Goal: Information Seeking & Learning: Learn about a topic

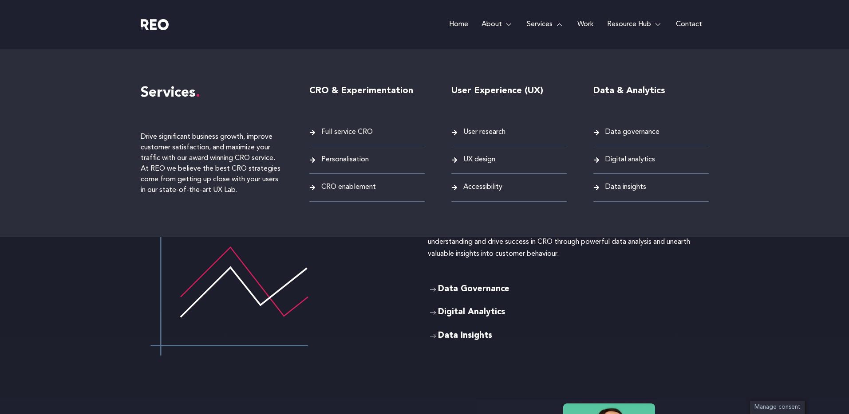
scroll to position [1371, 0]
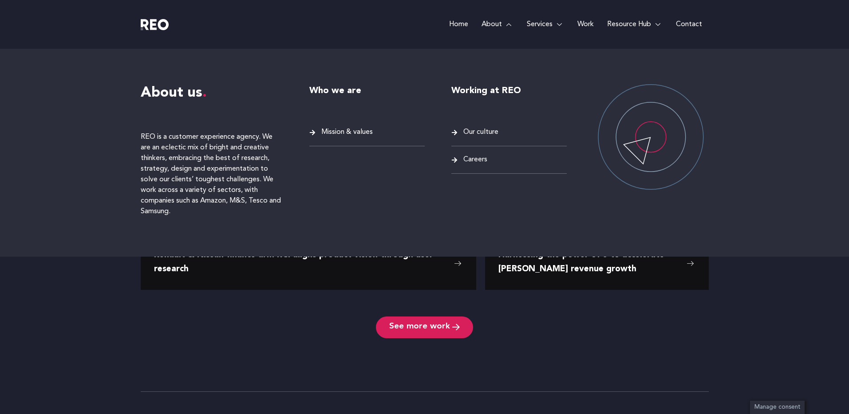
click at [479, 156] on span "Careers" at bounding box center [474, 160] width 26 height 12
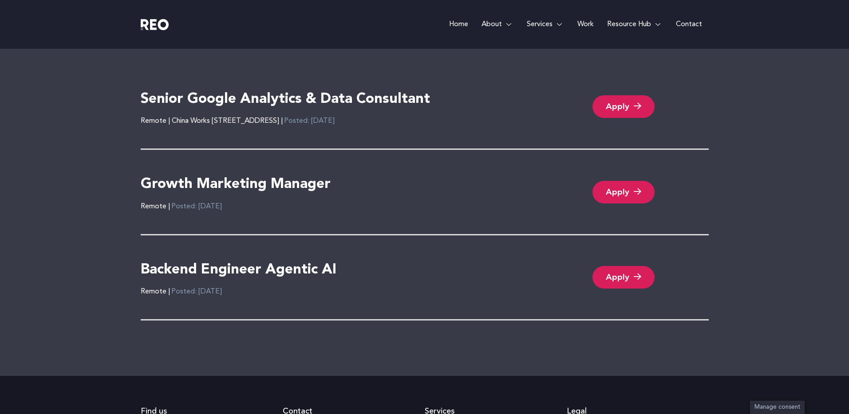
scroll to position [1923, 0]
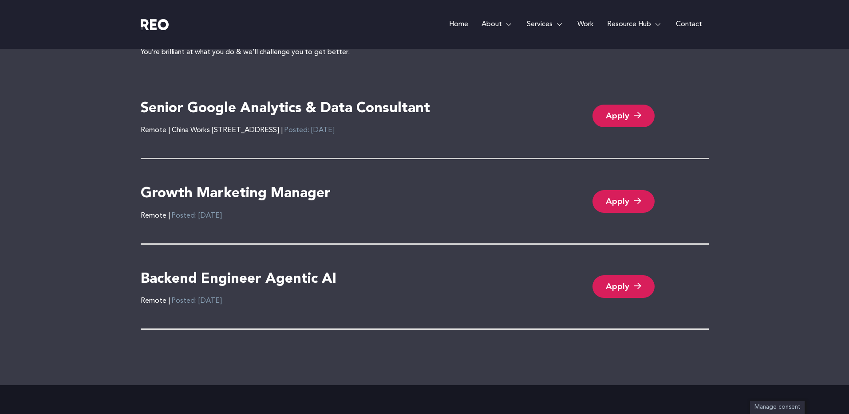
click at [311, 108] on h4 "Senior Google Analytics & Data Consultant" at bounding box center [285, 109] width 289 height 19
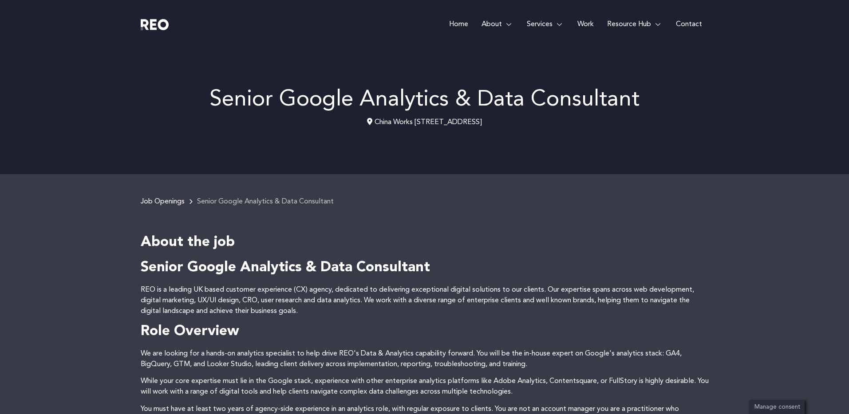
click at [284, 89] on p "Senior Google Analytics & Data Consultant" at bounding box center [425, 100] width 568 height 22
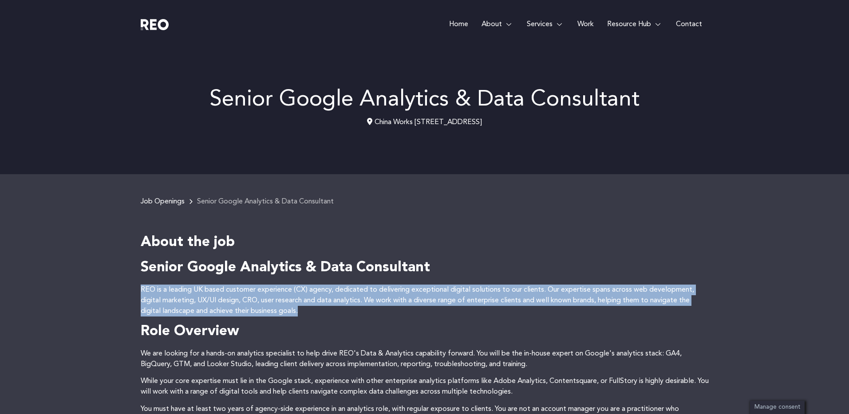
drag, startPoint x: 356, startPoint y: 284, endPoint x: 356, endPoint y: 320, distance: 35.5
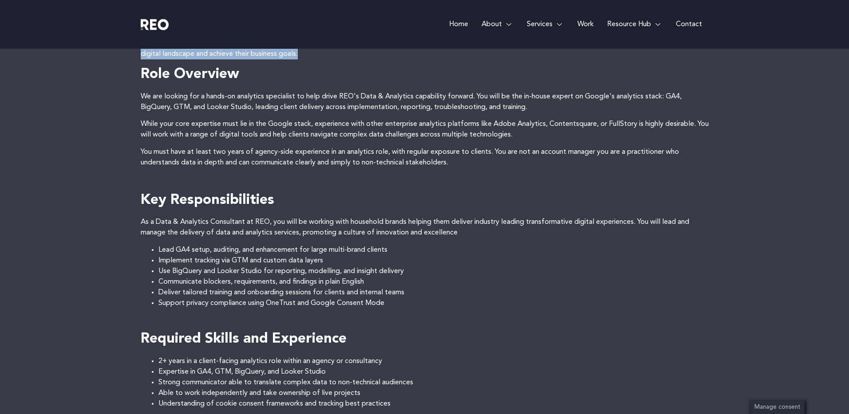
scroll to position [314, 0]
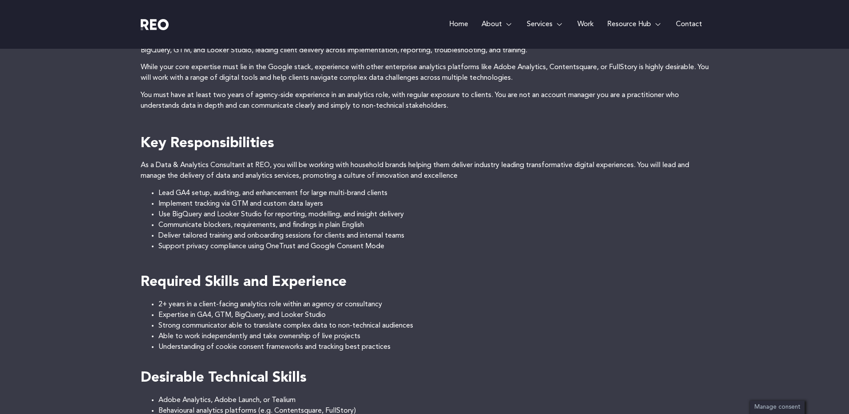
click at [265, 233] on li "Deliver tailored training and onboarding sessions for clients and internal teams" at bounding box center [433, 236] width 550 height 11
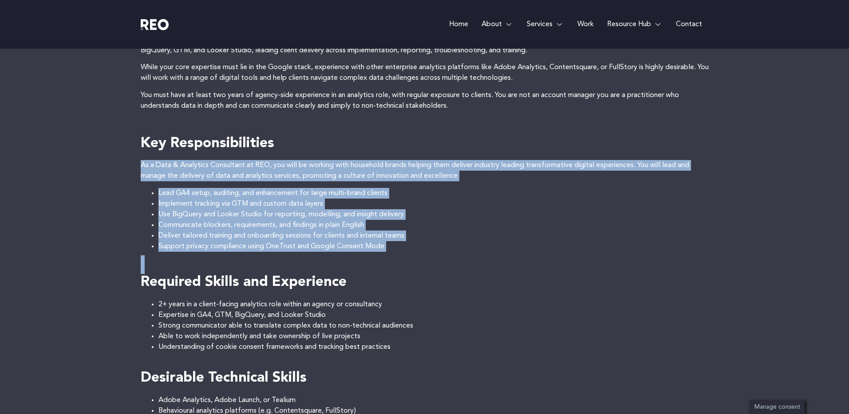
drag, startPoint x: 148, startPoint y: 175, endPoint x: 396, endPoint y: 259, distance: 262.0
click at [396, 259] on div "Job Openings Senior Google Analytics & Data Consultant About the job Senior Goo…" at bounding box center [424, 354] width 849 height 988
drag, startPoint x: 396, startPoint y: 259, endPoint x: 430, endPoint y: 256, distance: 33.9
click at [396, 259] on h4 "Required Skills and Experience" at bounding box center [425, 274] width 568 height 37
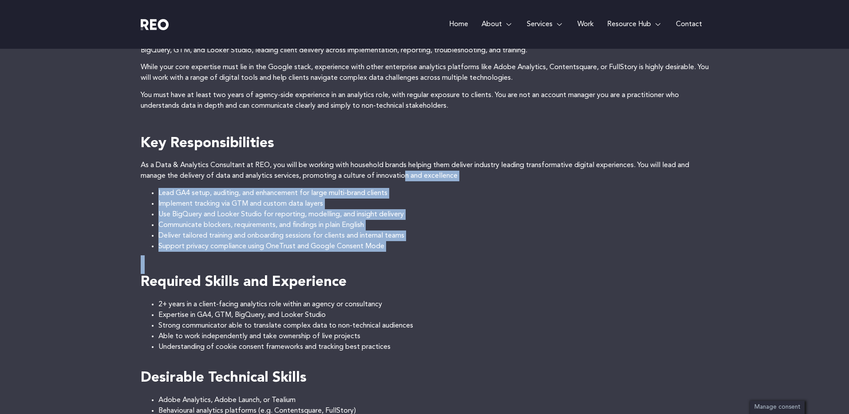
drag, startPoint x: 430, startPoint y: 256, endPoint x: 405, endPoint y: 181, distance: 78.2
click at [405, 181] on div "Senior Google Analytics & Data Consultant REO is a leading UK based customer ex…" at bounding box center [425, 351] width 568 height 813
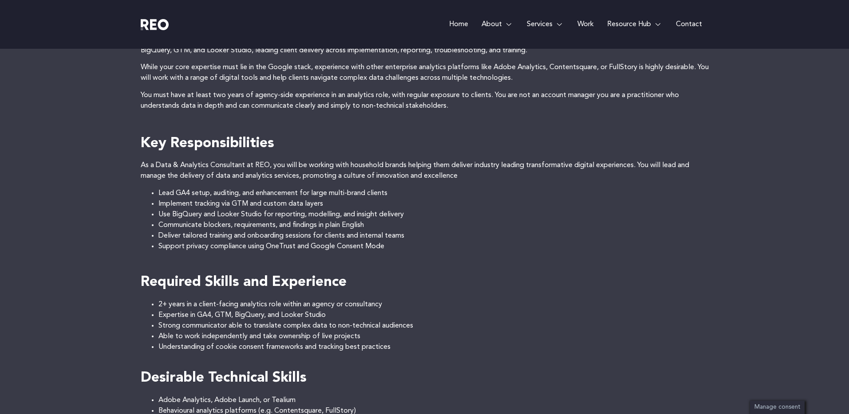
drag, startPoint x: 405, startPoint y: 181, endPoint x: 421, endPoint y: 239, distance: 59.9
click at [421, 239] on div "Senior Google Analytics & Data Consultant REO is a leading UK based customer ex…" at bounding box center [425, 351] width 568 height 813
click at [421, 239] on li "Deliver tailored training and onboarding sessions for clients and internal teams" at bounding box center [433, 236] width 550 height 11
click at [400, 160] on p "As a Data & Analytics Consultant at REO, you will be working with household bra…" at bounding box center [425, 170] width 568 height 21
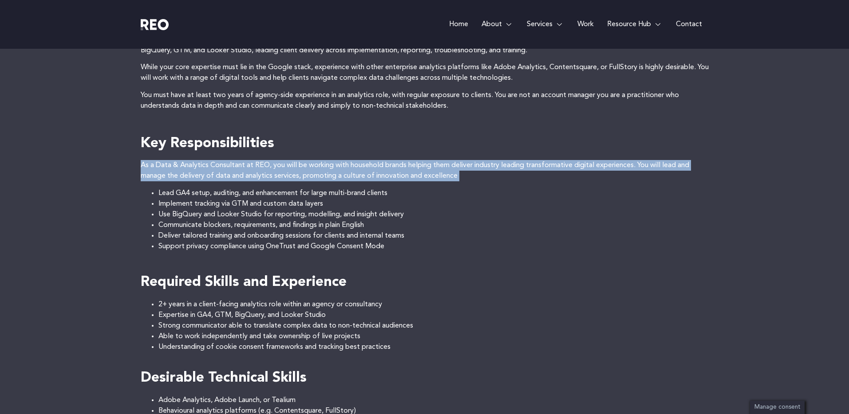
click at [400, 160] on p "As a Data & Analytics Consultant at REO, you will be working with household bra…" at bounding box center [425, 170] width 568 height 21
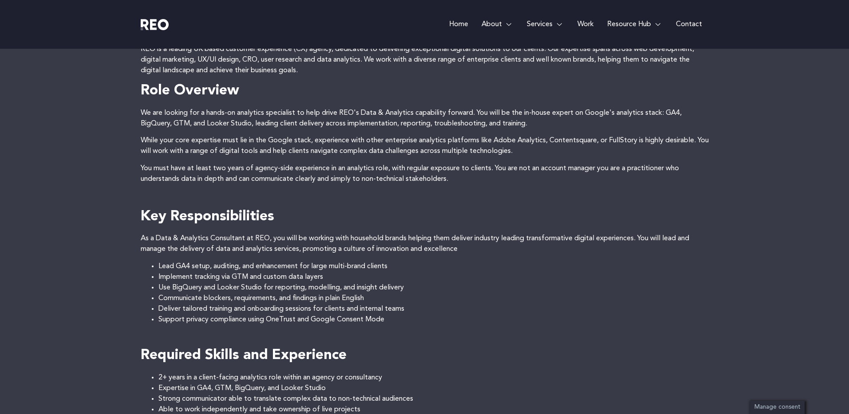
click at [254, 116] on p "We are looking for a hands-on analytics specialist to help drive REO's Data & A…" at bounding box center [425, 118] width 568 height 21
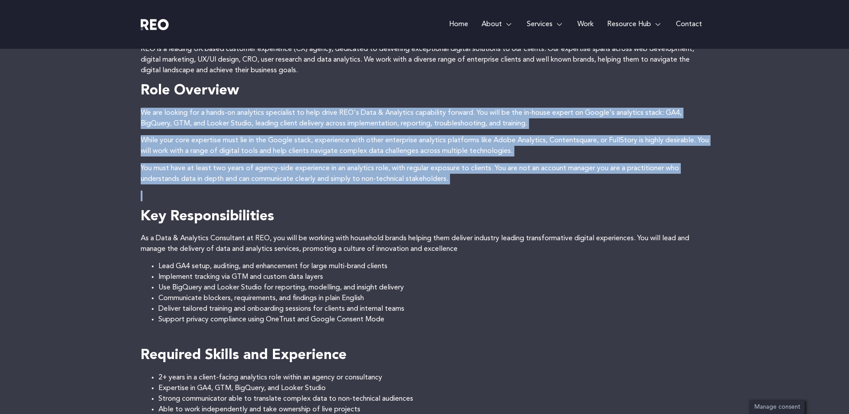
drag, startPoint x: 254, startPoint y: 116, endPoint x: 300, endPoint y: 160, distance: 63.7
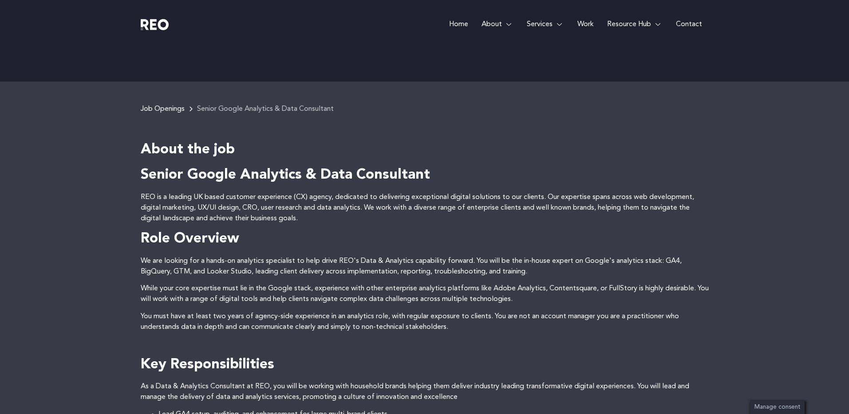
scroll to position [86, 0]
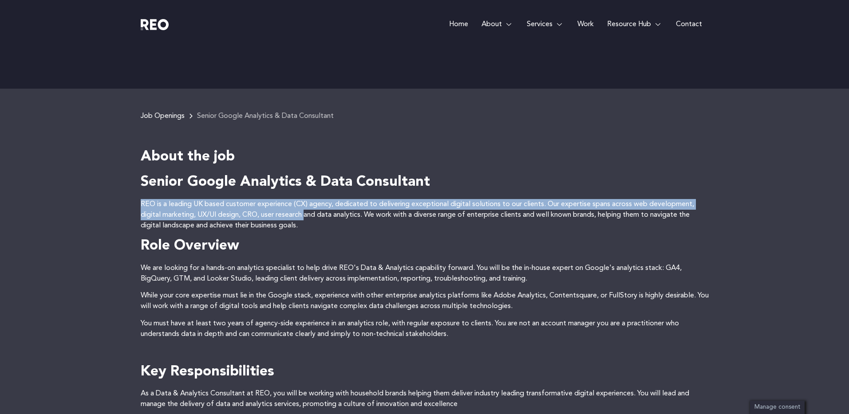
drag, startPoint x: 285, startPoint y: 196, endPoint x: 310, endPoint y: 220, distance: 34.2
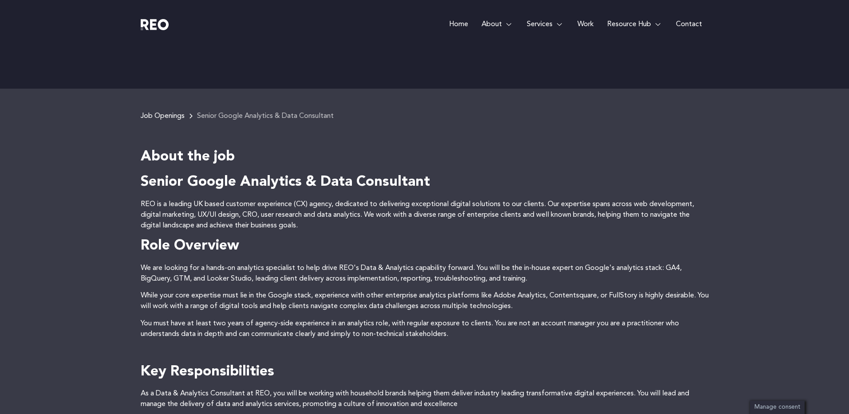
click at [310, 220] on p "REO is a leading UK based customer experience (CX) agency, dedicated to deliver…" at bounding box center [425, 215] width 568 height 32
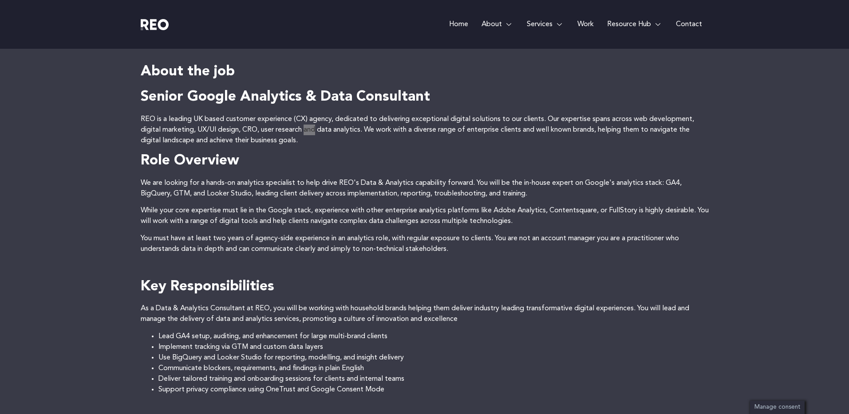
scroll to position [387, 0]
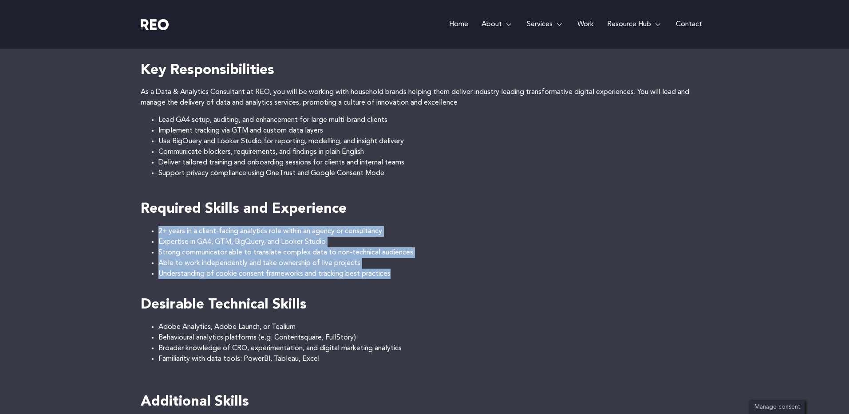
drag, startPoint x: 157, startPoint y: 232, endPoint x: 435, endPoint y: 286, distance: 283.0
click at [435, 286] on div "Senior Google Analytics & Data Consultant REO is a leading UK based customer ex…" at bounding box center [425, 278] width 568 height 813
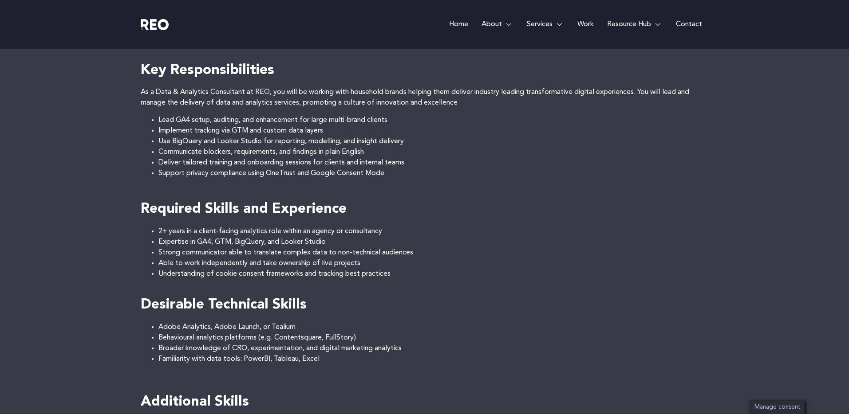
click at [435, 286] on p at bounding box center [425, 285] width 568 height 11
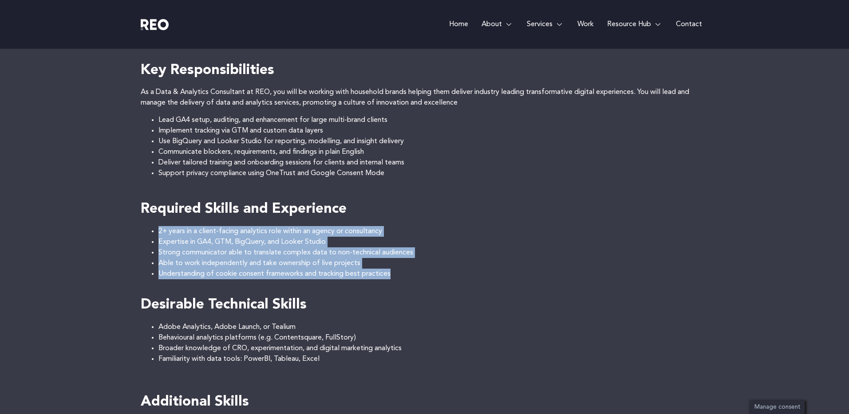
click at [402, 226] on ul "2+ years in a client-facing analytics role within an agency or consultancy Expe…" at bounding box center [425, 252] width 568 height 53
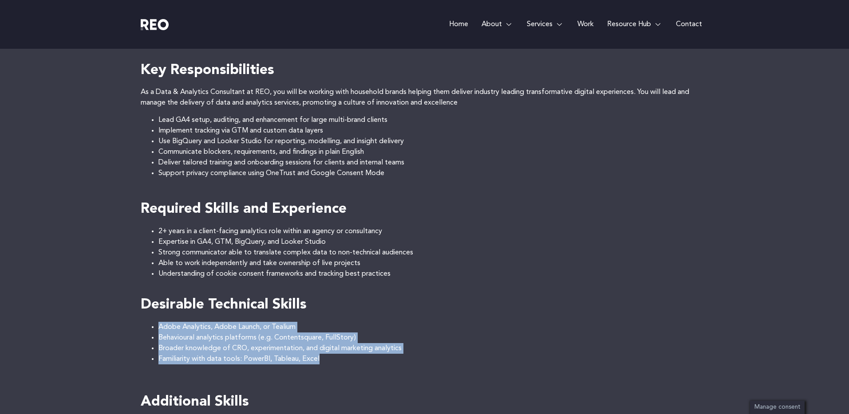
drag, startPoint x: 233, startPoint y: 341, endPoint x: 386, endPoint y: 371, distance: 156.4
click at [386, 371] on div "Senior Google Analytics & Data Consultant REO is a leading UK based customer ex…" at bounding box center [425, 278] width 568 height 813
click at [386, 371] on h4 at bounding box center [425, 377] width 568 height 19
drag, startPoint x: 382, startPoint y: 363, endPoint x: 355, endPoint y: 316, distance: 54.4
click at [355, 316] on div "Senior Google Analytics & Data Consultant REO is a leading UK based customer ex…" at bounding box center [425, 278] width 568 height 813
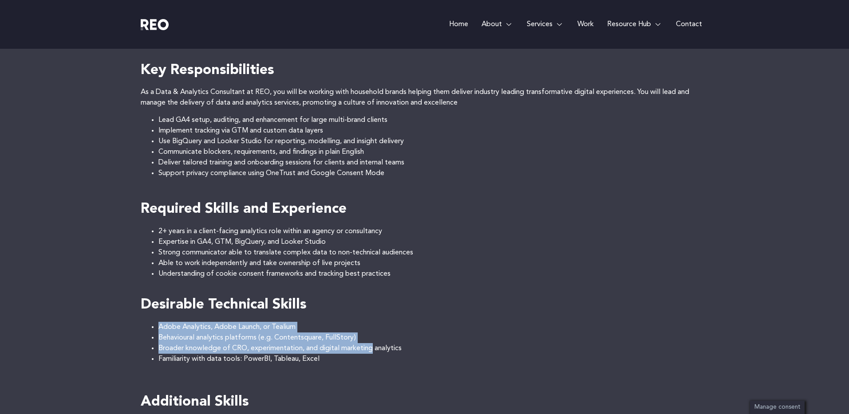
drag, startPoint x: 352, startPoint y: 314, endPoint x: 374, endPoint y: 353, distance: 44.7
click at [374, 353] on div "Senior Google Analytics & Data Consultant REO is a leading UK based customer ex…" at bounding box center [425, 278] width 568 height 813
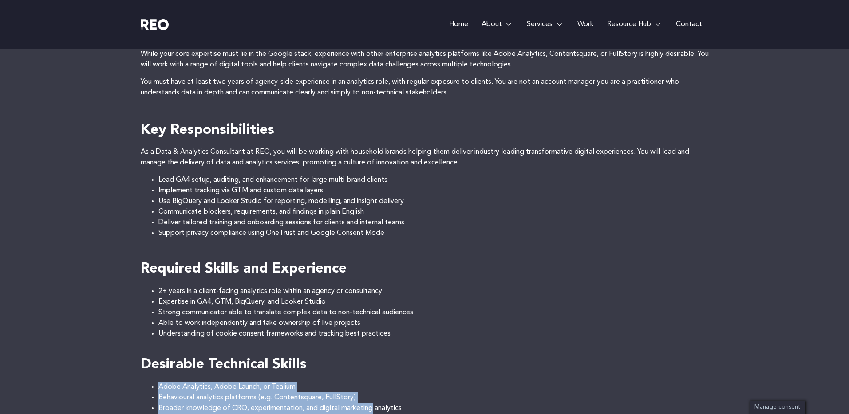
scroll to position [301, 0]
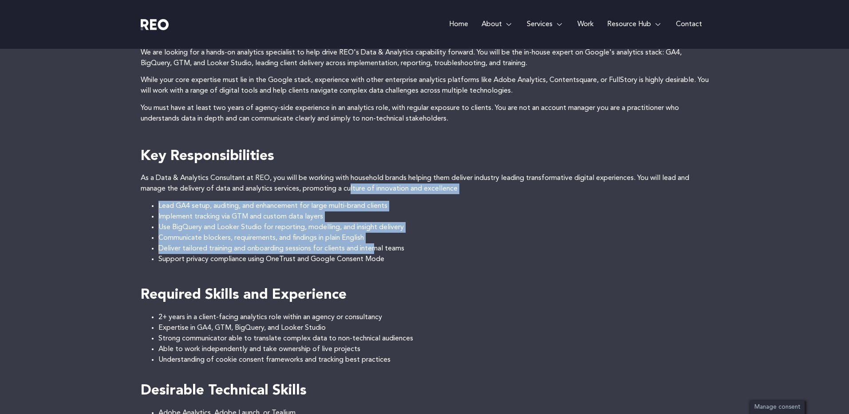
drag, startPoint x: 377, startPoint y: 251, endPoint x: 353, endPoint y: 192, distance: 63.7
click at [353, 192] on div "Senior Google Analytics & Data Consultant REO is a leading UK based customer ex…" at bounding box center [425, 364] width 568 height 813
click at [353, 192] on p "As a Data & Analytics Consultant at REO, you will be working with household bra…" at bounding box center [425, 183] width 568 height 21
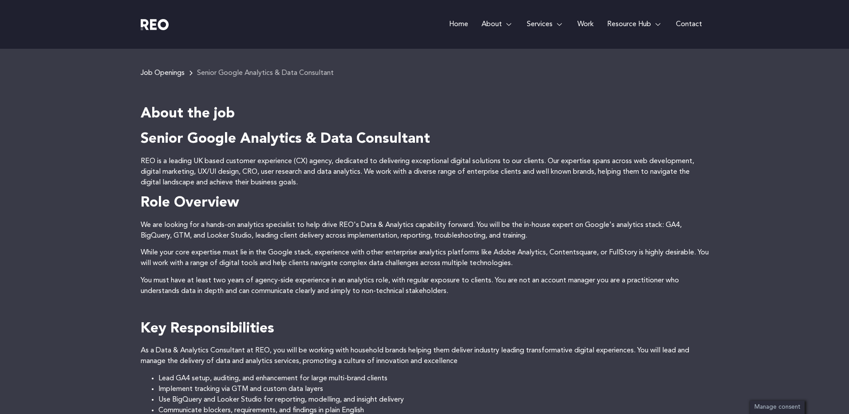
scroll to position [0, 0]
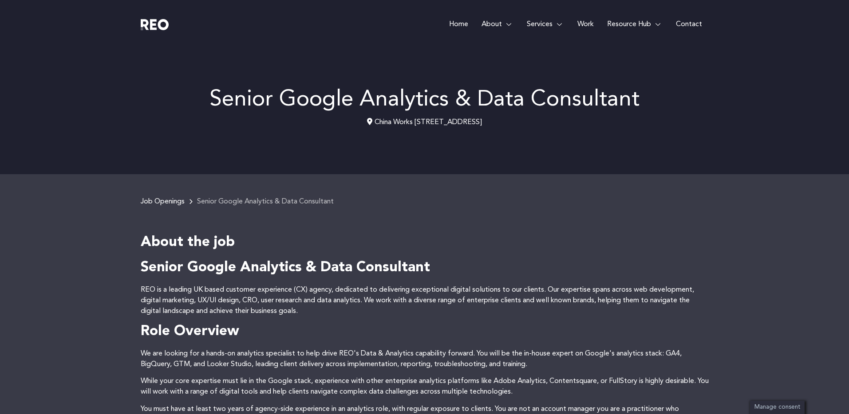
click at [350, 314] on p "REO is a leading UK based customer experience (CX) agency, dedicated to deliver…" at bounding box center [425, 301] width 568 height 32
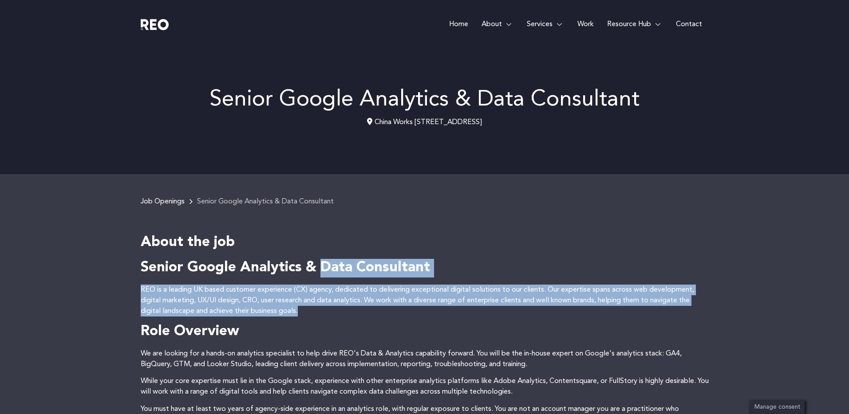
drag, startPoint x: 350, startPoint y: 314, endPoint x: 321, endPoint y: 274, distance: 49.9
click at [321, 274] on strong "Senior Google Analytics & Data Consultant" at bounding box center [285, 268] width 289 height 14
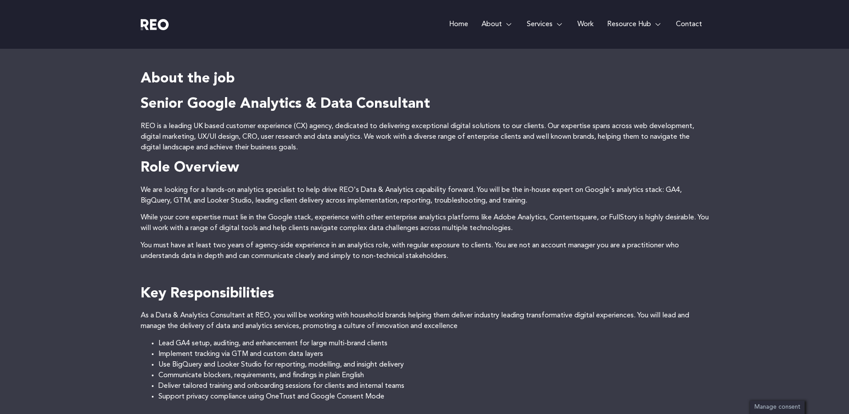
scroll to position [301, 0]
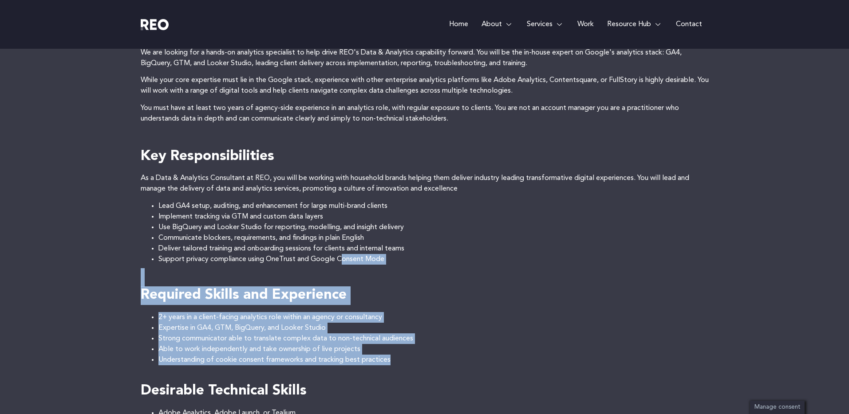
drag, startPoint x: 411, startPoint y: 358, endPoint x: 346, endPoint y: 260, distance: 117.0
click at [346, 260] on div "Senior Google Analytics & Data Consultant REO is a leading UK based customer ex…" at bounding box center [425, 364] width 568 height 813
click at [331, 342] on li "Strong communicator able to translate complex data to non-technical audiences" at bounding box center [433, 339] width 550 height 11
drag, startPoint x: 330, startPoint y: 345, endPoint x: 138, endPoint y: 303, distance: 196.3
click at [138, 303] on div "Job Openings Senior Google Analytics & Data Consultant About the job Senior Goo…" at bounding box center [424, 367] width 849 height 988
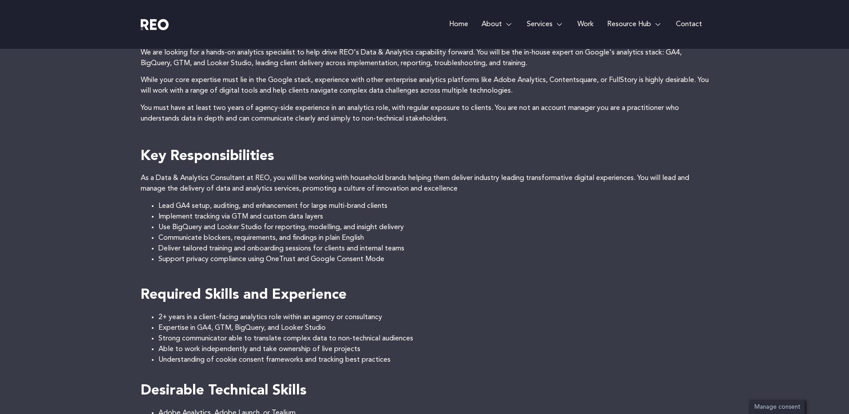
click at [158, 320] on li "2+ years in a client-facing analytics role within an agency or consultancy" at bounding box center [433, 317] width 550 height 11
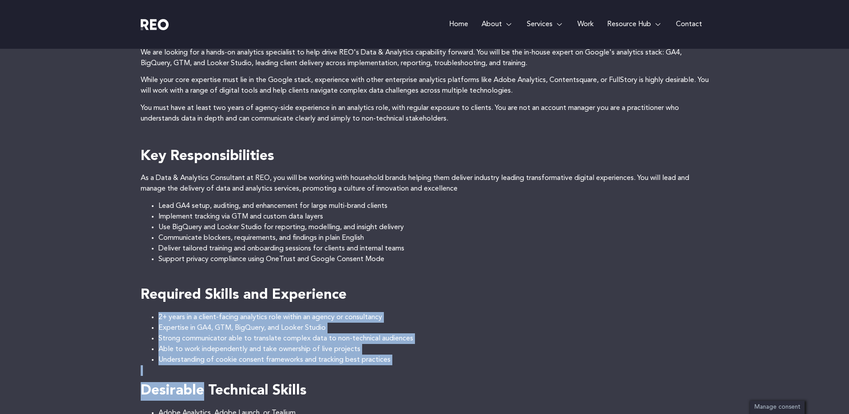
drag, startPoint x: 152, startPoint y: 320, endPoint x: 391, endPoint y: 376, distance: 245.3
click at [377, 377] on div "Senior Google Analytics & Data Consultant REO is a leading UK based customer ex…" at bounding box center [425, 364] width 568 height 813
click at [400, 376] on p at bounding box center [425, 371] width 568 height 11
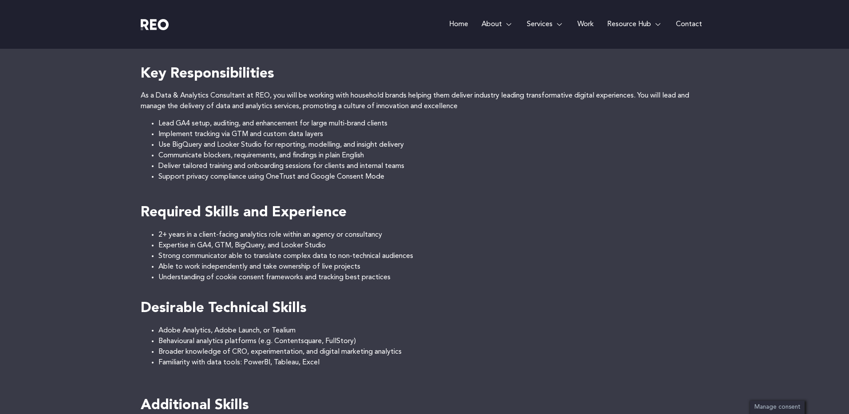
scroll to position [385, 0]
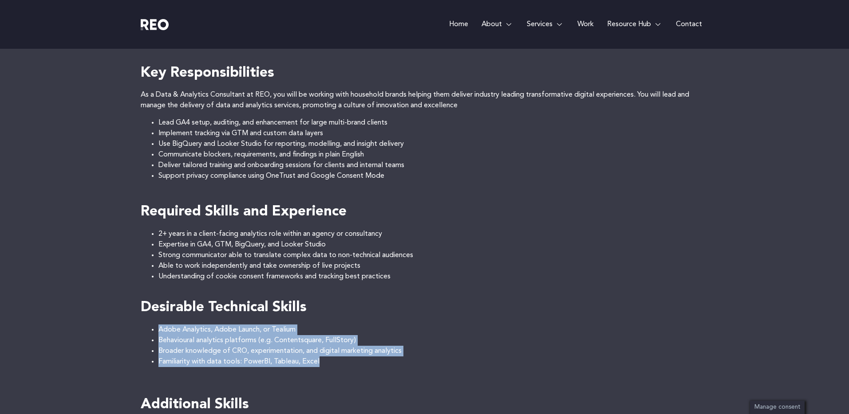
drag, startPoint x: 158, startPoint y: 329, endPoint x: 373, endPoint y: 376, distance: 220.3
click at [373, 376] on div "Senior Google Analytics & Data Consultant REO is a leading UK based customer ex…" at bounding box center [425, 280] width 568 height 813
click at [373, 376] on h4 at bounding box center [425, 380] width 568 height 19
drag, startPoint x: 373, startPoint y: 376, endPoint x: 351, endPoint y: 333, distance: 48.0
click at [350, 335] on div "Senior Google Analytics & Data Consultant REO is a leading UK based customer ex…" at bounding box center [425, 280] width 568 height 813
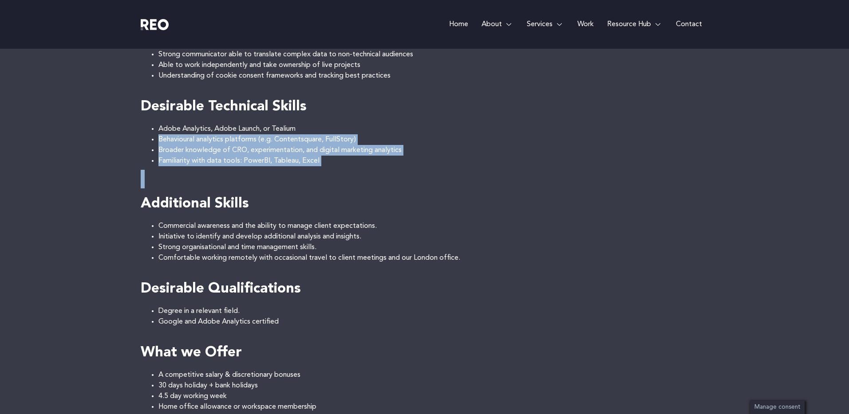
scroll to position [596, 0]
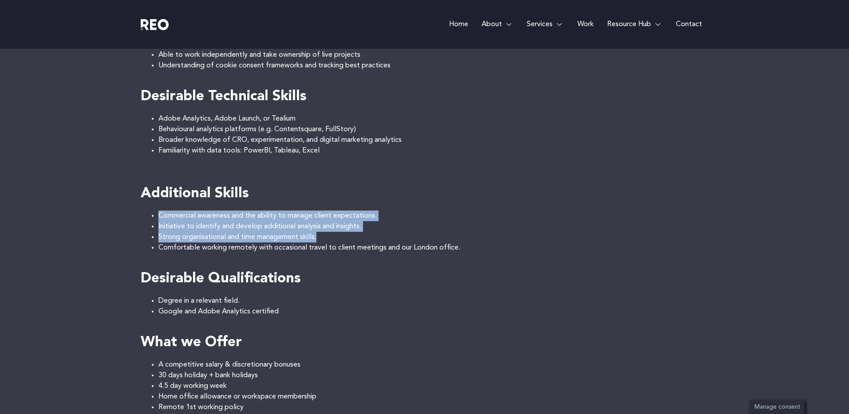
drag, startPoint x: 404, startPoint y: 239, endPoint x: 384, endPoint y: 201, distance: 43.5
click at [385, 202] on div "Senior Google Analytics & Data Consultant REO is a leading UK based customer ex…" at bounding box center [425, 69] width 568 height 813
drag, startPoint x: 384, startPoint y: 201, endPoint x: 400, endPoint y: 246, distance: 47.9
click at [400, 246] on div "Senior Google Analytics & Data Consultant REO is a leading UK based customer ex…" at bounding box center [425, 69] width 568 height 813
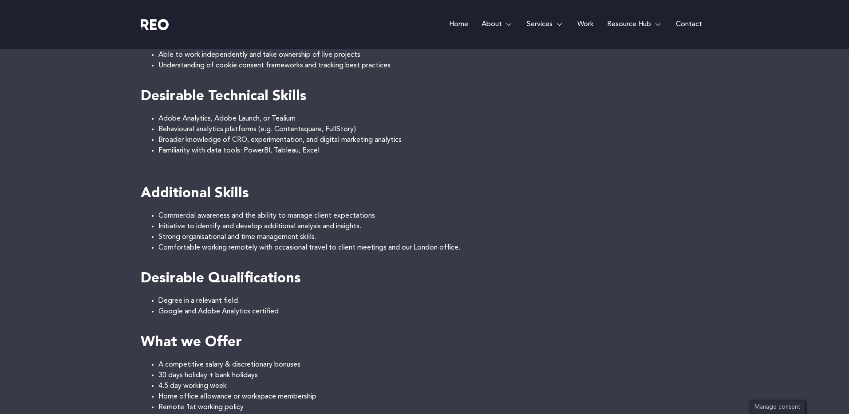
click at [400, 246] on li "Comfortable working remotely with occasional travel to client meetings and our …" at bounding box center [433, 248] width 550 height 11
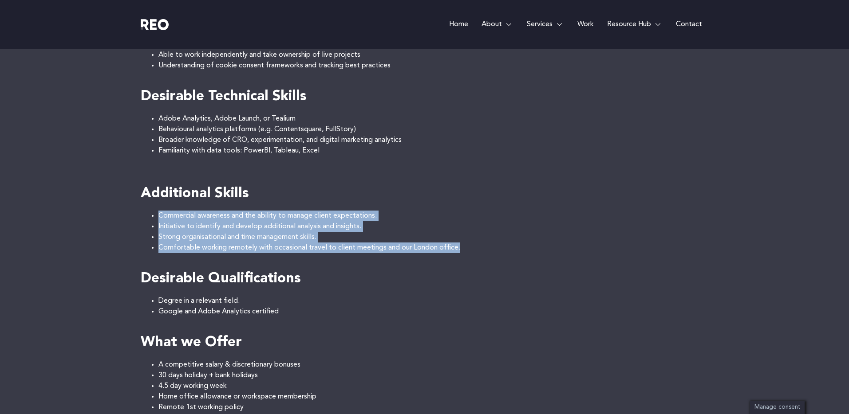
drag, startPoint x: 400, startPoint y: 246, endPoint x: 387, endPoint y: 210, distance: 37.6
click at [387, 211] on ul "Commercial awareness and the ability to manage client expectations. Initiative …" at bounding box center [425, 232] width 568 height 43
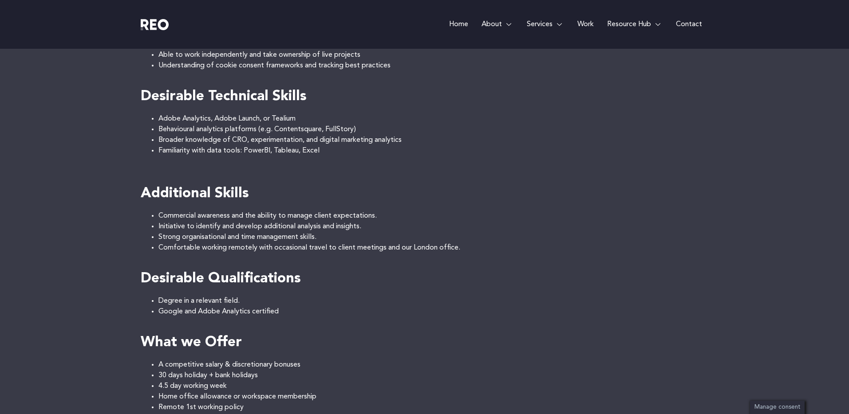
drag, startPoint x: 387, startPoint y: 210, endPoint x: 401, endPoint y: 242, distance: 34.2
click at [401, 242] on ul "Commercial awareness and the ability to manage client expectations. Initiative …" at bounding box center [425, 232] width 568 height 43
click at [401, 242] on li "Strong organisational and time management skills." at bounding box center [433, 237] width 550 height 11
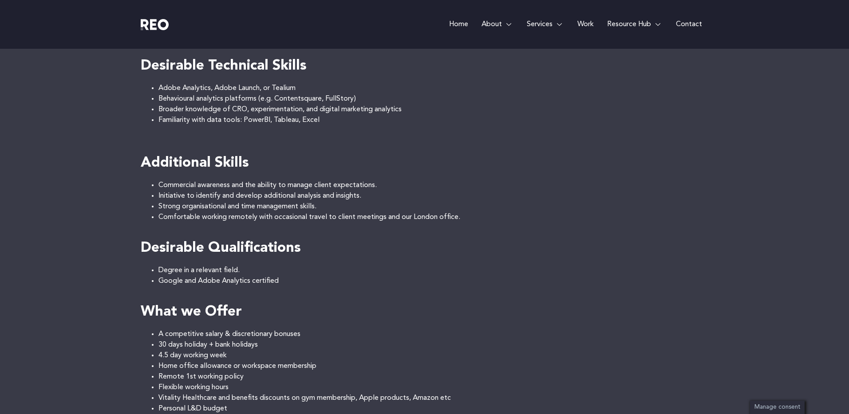
scroll to position [766, 0]
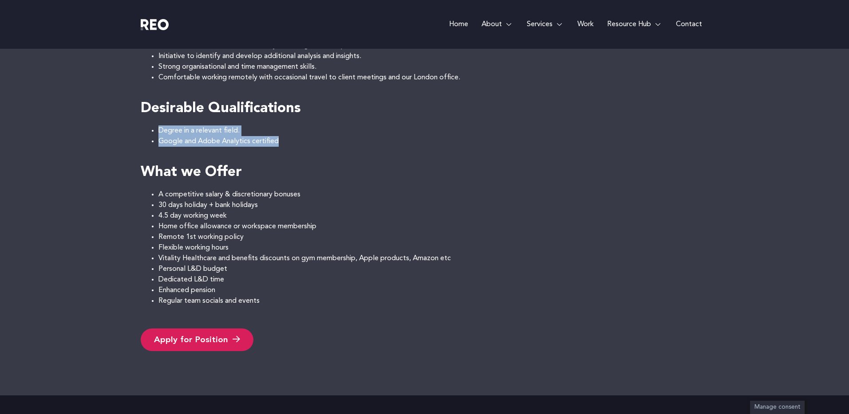
drag, startPoint x: 289, startPoint y: 147, endPoint x: 277, endPoint y: 125, distance: 24.8
click at [280, 138] on li "Google and Adobe Analytics certified" at bounding box center [433, 141] width 550 height 11
drag, startPoint x: 280, startPoint y: 138, endPoint x: 122, endPoint y: 134, distance: 158.5
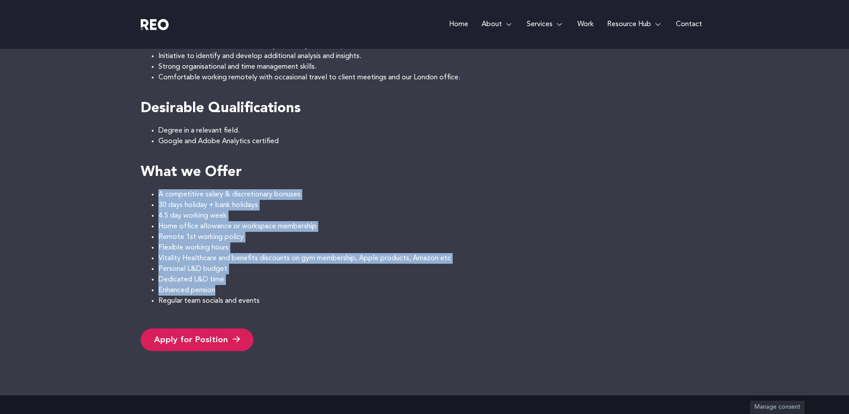
drag, startPoint x: 186, startPoint y: 223, endPoint x: 246, endPoint y: 293, distance: 91.9
click at [246, 293] on li "Enhanced pension" at bounding box center [433, 290] width 550 height 11
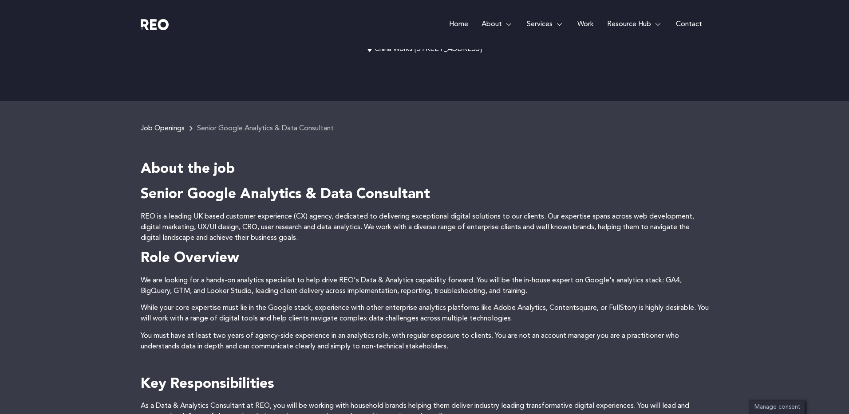
scroll to position [79, 0]
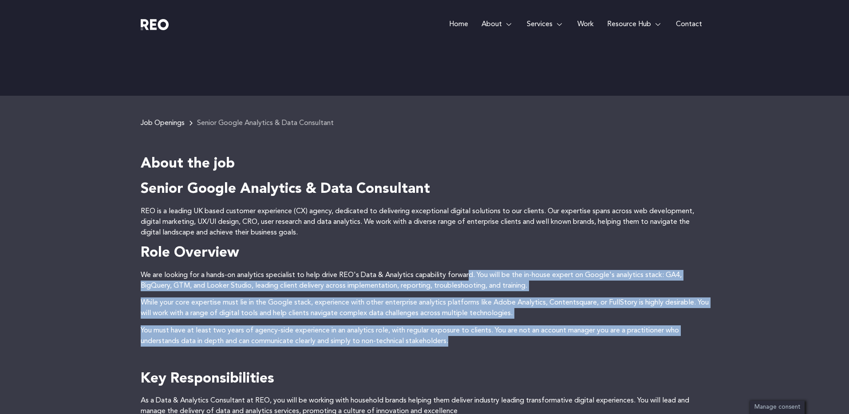
drag, startPoint x: 485, startPoint y: 331, endPoint x: 486, endPoint y: 338, distance: 7.2
click at [486, 338] on p "You must have at least two years of agency-side experience in an analytics role…" at bounding box center [425, 336] width 568 height 21
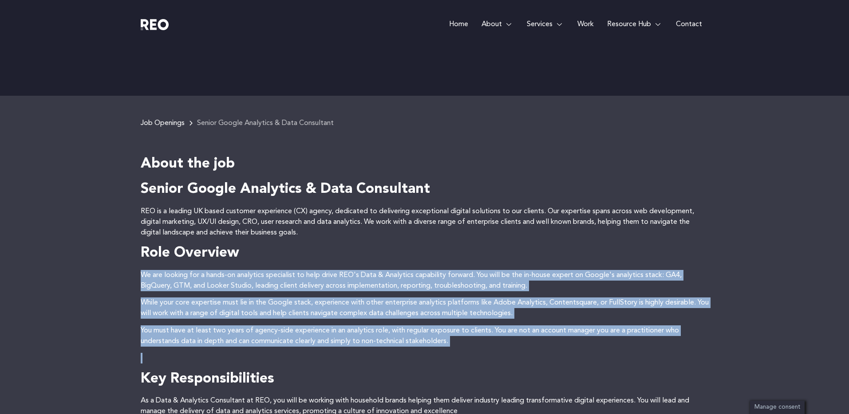
drag, startPoint x: 495, startPoint y: 357, endPoint x: 460, endPoint y: 267, distance: 97.2
drag, startPoint x: 460, startPoint y: 267, endPoint x: 477, endPoint y: 337, distance: 72.6
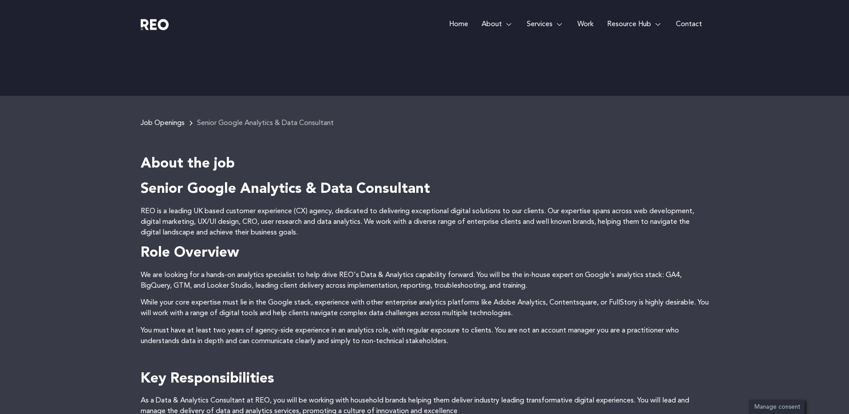
click at [477, 337] on p "You must have at least two years of agency-side experience in an analytics role…" at bounding box center [425, 336] width 568 height 21
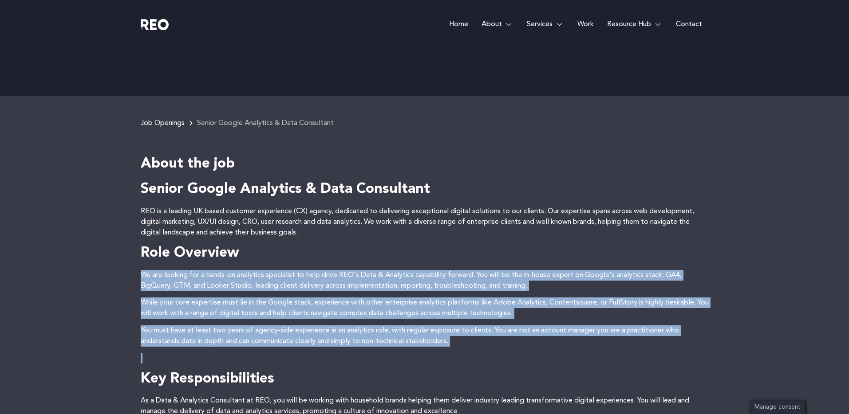
drag, startPoint x: 477, startPoint y: 337, endPoint x: 454, endPoint y: 260, distance: 80.5
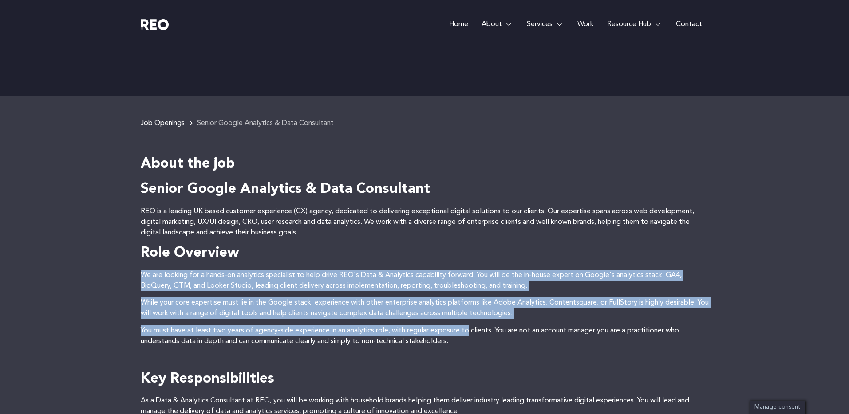
drag, startPoint x: 455, startPoint y: 261, endPoint x: 470, endPoint y: 335, distance: 75.5
click at [470, 335] on p "You must have at least two years of agency-side experience in an analytics role…" at bounding box center [425, 336] width 568 height 21
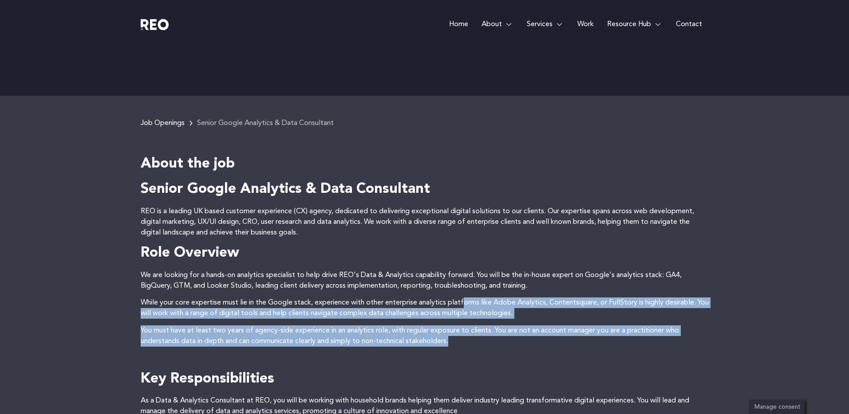
drag, startPoint x: 473, startPoint y: 345, endPoint x: 467, endPoint y: 308, distance: 37.7
click at [467, 308] on p "While your core expertise must lie in the Google stack, experience with other e…" at bounding box center [425, 308] width 568 height 21
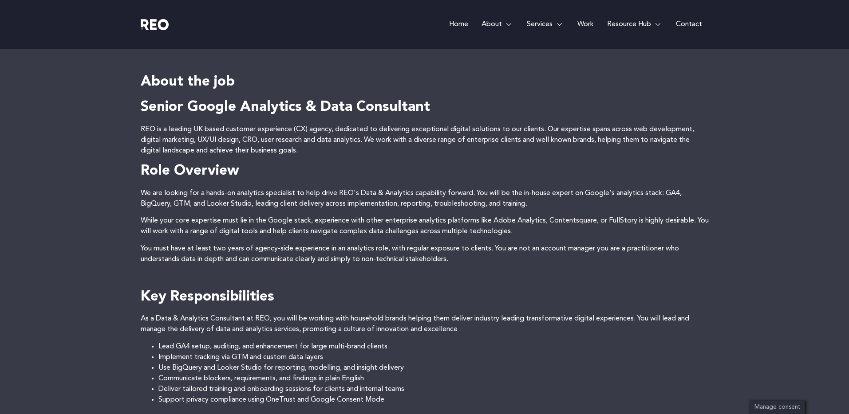
scroll to position [179, 0]
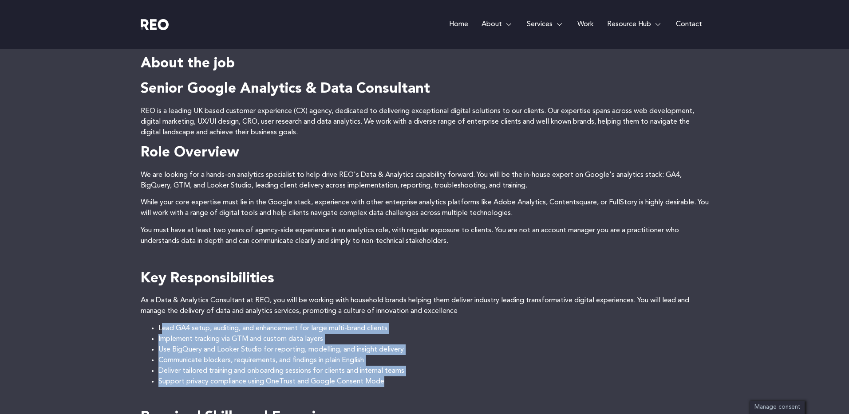
drag, startPoint x: 213, startPoint y: 341, endPoint x: 423, endPoint y: 383, distance: 214.5
click at [423, 383] on ul "Lead GA4 setup, auditing, and enhancement for large multi-brand clients Impleme…" at bounding box center [425, 356] width 568 height 64
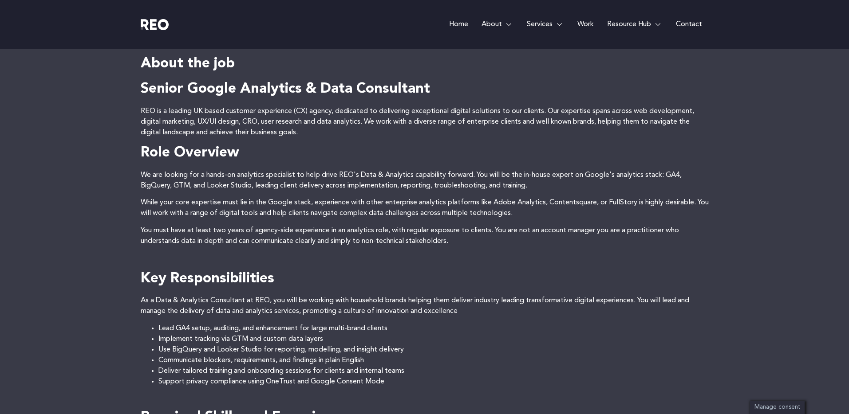
click at [423, 383] on li "Support privacy compliance using OneTrust and Google Consent Mode" at bounding box center [433, 382] width 550 height 11
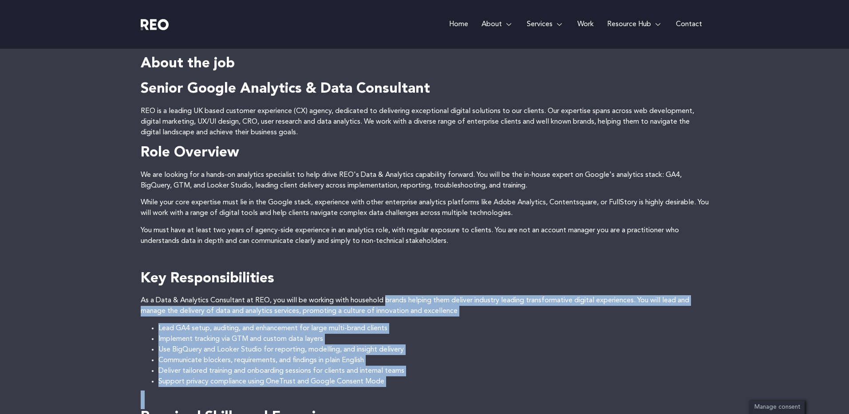
drag, startPoint x: 423, startPoint y: 382, endPoint x: 399, endPoint y: 304, distance: 80.8
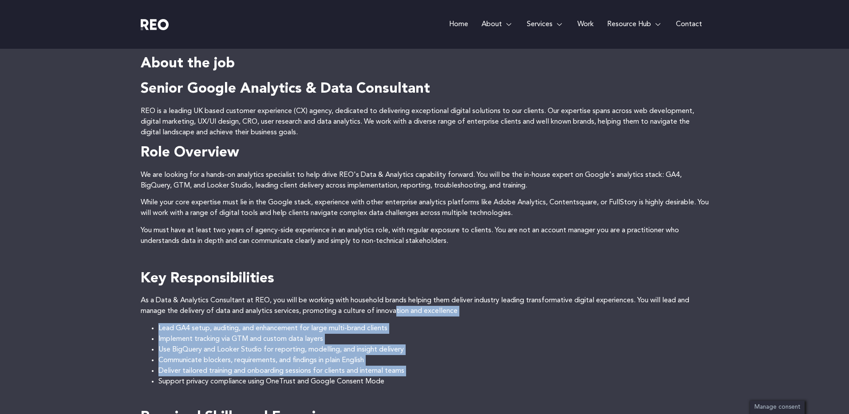
drag, startPoint x: 398, startPoint y: 310, endPoint x: 407, endPoint y: 369, distance: 60.3
click at [407, 369] on li "Deliver tailored training and onboarding sessions for clients and internal teams" at bounding box center [433, 371] width 550 height 11
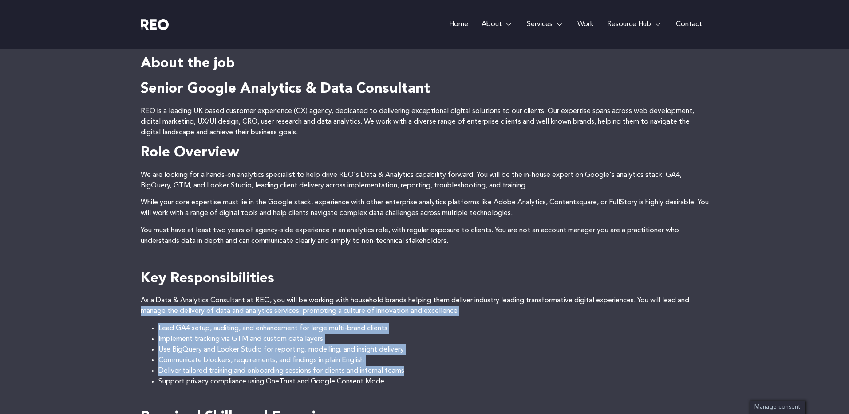
drag, startPoint x: 410, startPoint y: 374, endPoint x: 97, endPoint y: 316, distance: 318.7
click at [142, 328] on ul "Lead GA4 setup, auditing, and enhancement for large multi-brand clients Impleme…" at bounding box center [425, 356] width 568 height 64
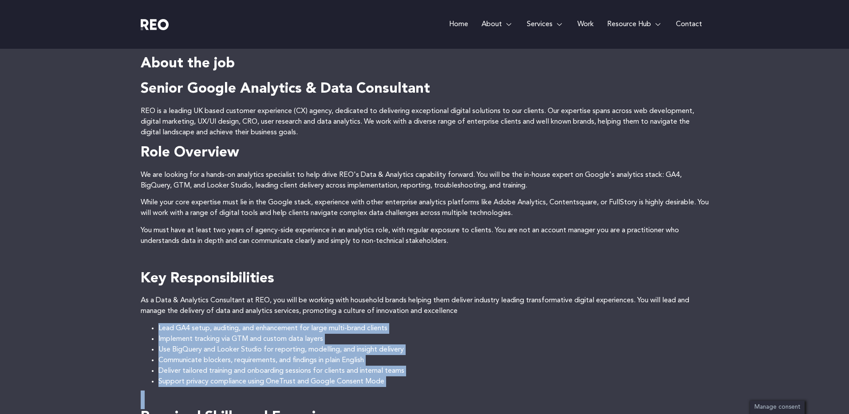
drag, startPoint x: 142, startPoint y: 328, endPoint x: 351, endPoint y: 395, distance: 219.5
click at [377, 386] on li "Support privacy compliance using OneTrust and Google Consent Mode" at bounding box center [433, 382] width 550 height 11
drag, startPoint x: 227, startPoint y: 367, endPoint x: 101, endPoint y: 327, distance: 132.3
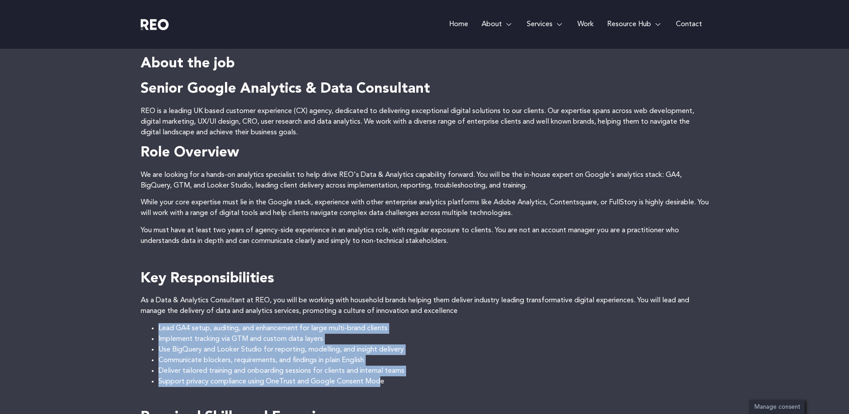
drag, startPoint x: 101, startPoint y: 327, endPoint x: 220, endPoint y: 384, distance: 132.4
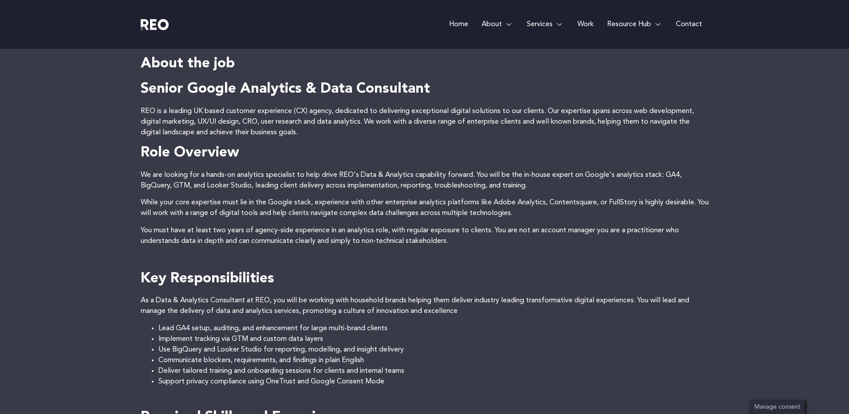
click at [220, 384] on li "Support privacy compliance using OneTrust and Google Consent Mode" at bounding box center [433, 382] width 550 height 11
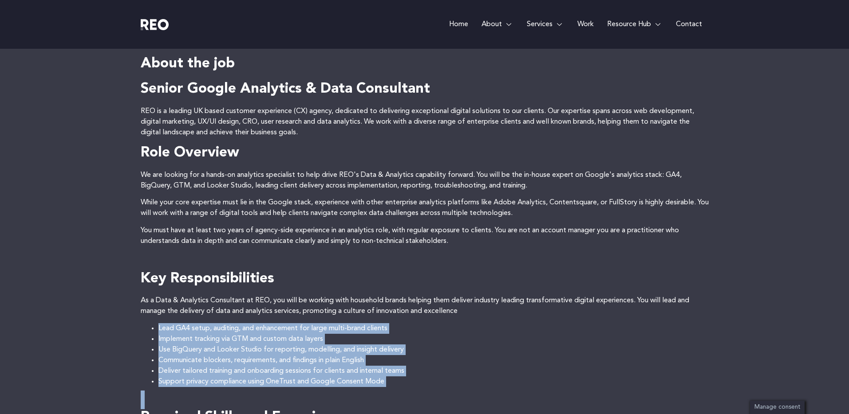
drag, startPoint x: 216, startPoint y: 376, endPoint x: 184, endPoint y: 332, distance: 54.4
click at [184, 332] on ul "Lead GA4 setup, auditing, and enhancement for large multi-brand clients Impleme…" at bounding box center [425, 356] width 568 height 64
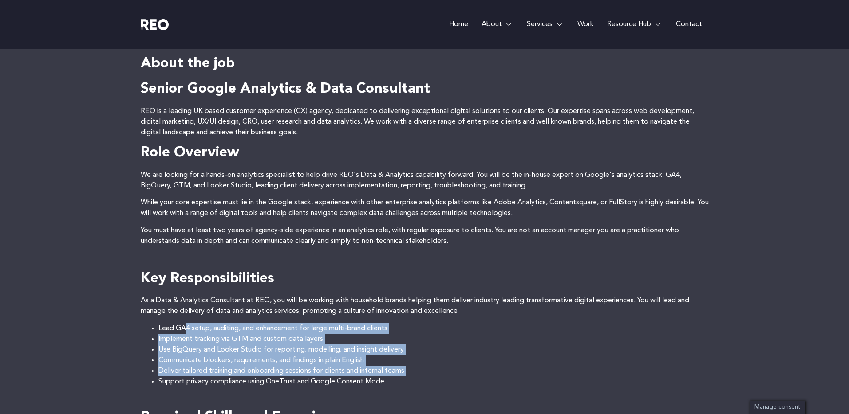
drag, startPoint x: 184, startPoint y: 332, endPoint x: 229, endPoint y: 372, distance: 60.3
click at [229, 372] on ul "Lead GA4 setup, auditing, and enhancement for large multi-brand clients Impleme…" at bounding box center [425, 356] width 568 height 64
click at [229, 372] on li "Deliver tailored training and onboarding sessions for clients and internal teams" at bounding box center [433, 371] width 550 height 11
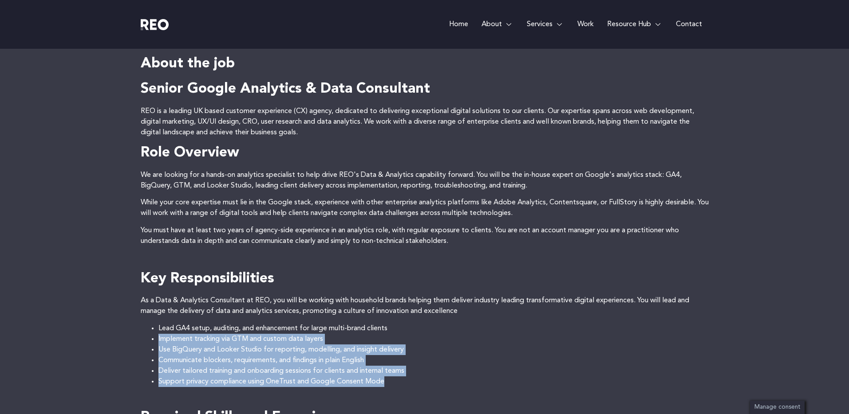
drag, startPoint x: 416, startPoint y: 349, endPoint x: 406, endPoint y: 325, distance: 26.0
click at [406, 325] on ul "Lead GA4 setup, auditing, and enhancement for large multi-brand clients Impleme…" at bounding box center [425, 356] width 568 height 64
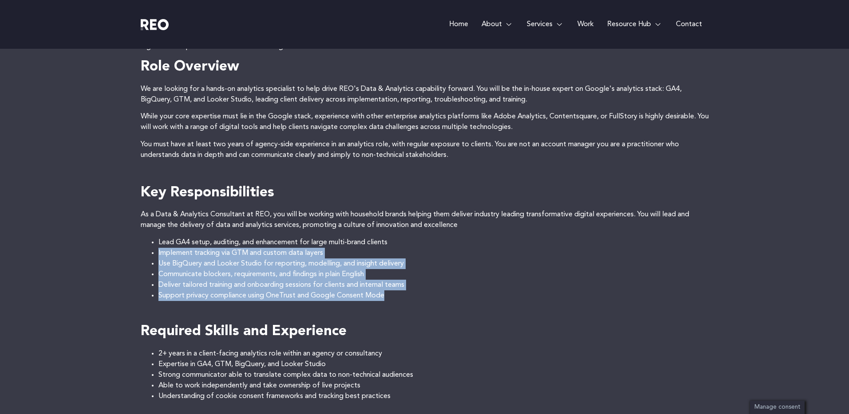
scroll to position [283, 0]
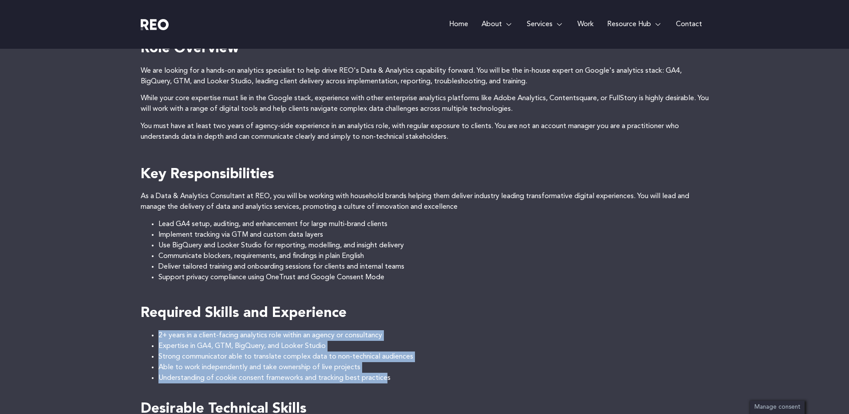
drag, startPoint x: 144, startPoint y: 328, endPoint x: 388, endPoint y: 373, distance: 248.6
click at [388, 373] on div "Senior Google Analytics & Data Consultant REO is a leading UK based customer ex…" at bounding box center [425, 382] width 568 height 813
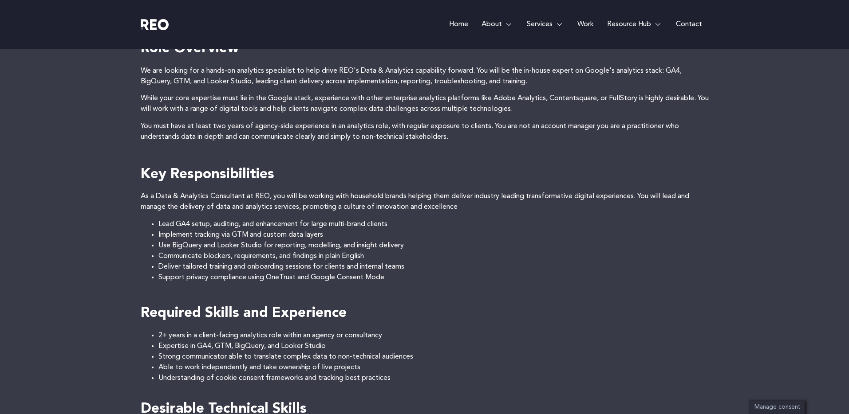
click at [343, 205] on p "As a Data & Analytics Consultant at REO, you will be working with household bra…" at bounding box center [425, 201] width 568 height 21
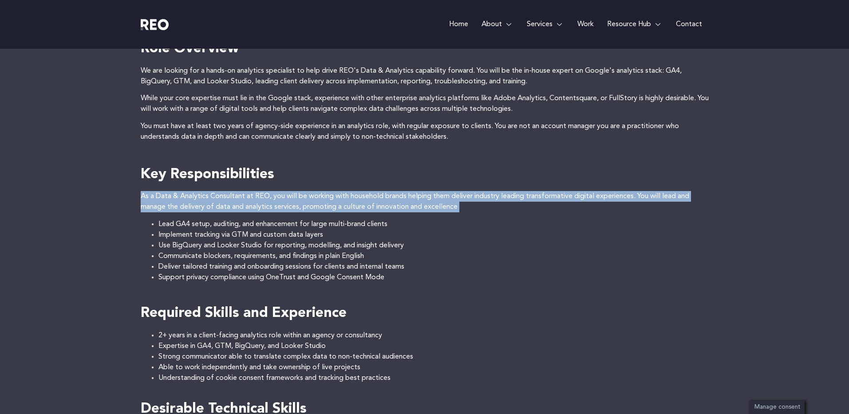
drag, startPoint x: 343, startPoint y: 205, endPoint x: 351, endPoint y: 206, distance: 9.1
click at [344, 205] on p "As a Data & Analytics Consultant at REO, you will be working with household bra…" at bounding box center [425, 201] width 568 height 21
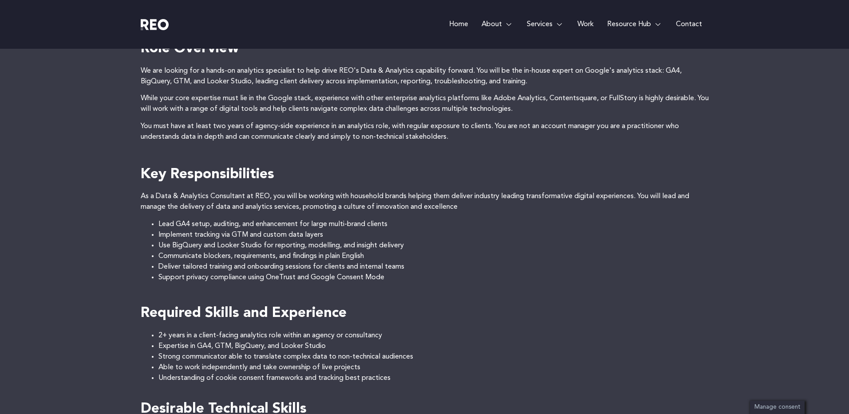
drag, startPoint x: 436, startPoint y: 220, endPoint x: 505, endPoint y: 207, distance: 69.6
click at [437, 220] on li "Lead GA4 setup, auditing, and enhancement for large multi-brand clients" at bounding box center [433, 224] width 550 height 11
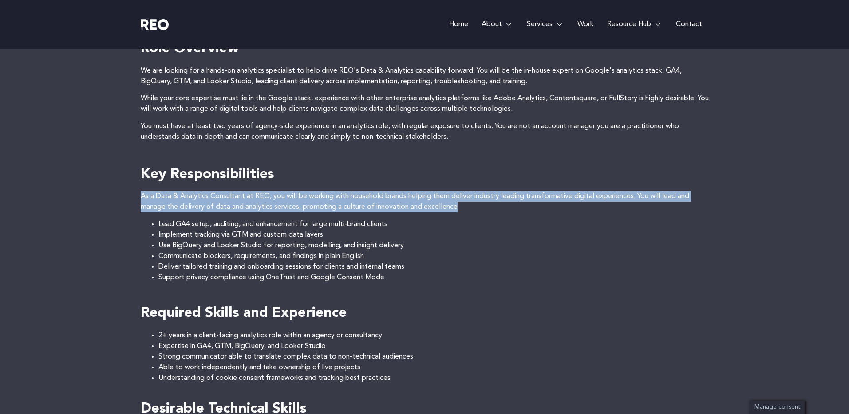
drag, startPoint x: 506, startPoint y: 205, endPoint x: 499, endPoint y: 189, distance: 17.9
click at [499, 189] on div "Senior Google Analytics & Data Consultant REO is a leading UK based customer ex…" at bounding box center [425, 382] width 568 height 813
drag, startPoint x: 497, startPoint y: 206, endPoint x: 496, endPoint y: 212, distance: 5.8
click at [496, 212] on div "Senior Google Analytics & Data Consultant REO is a leading UK based customer ex…" at bounding box center [425, 382] width 568 height 813
click at [496, 212] on p "As a Data & Analytics Consultant at REO, you will be working with household bra…" at bounding box center [425, 201] width 568 height 21
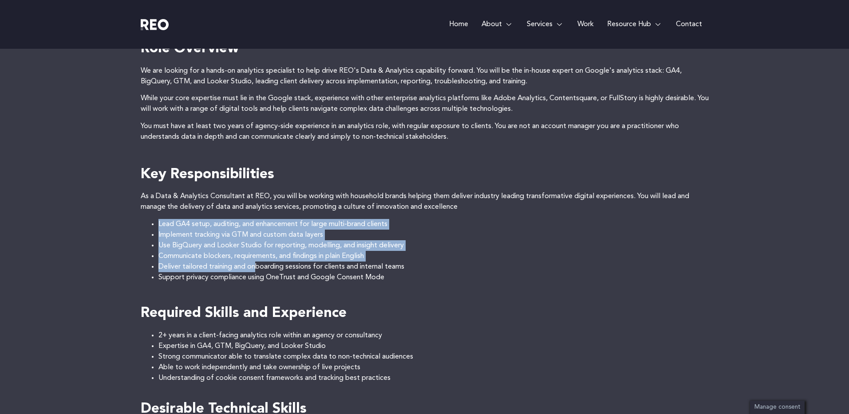
drag, startPoint x: 149, startPoint y: 221, endPoint x: 259, endPoint y: 262, distance: 117.3
click at [259, 262] on ul "Lead GA4 setup, auditing, and enhancement for large multi-brand clients Impleme…" at bounding box center [425, 251] width 568 height 64
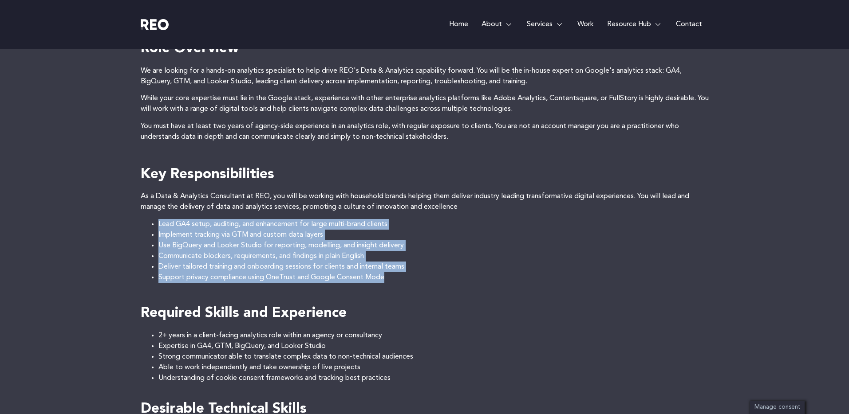
drag, startPoint x: 393, startPoint y: 279, endPoint x: 121, endPoint y: 227, distance: 277.4
click at [121, 227] on div "Job Openings Senior Google Analytics & Data Consultant About the job Senior Goo…" at bounding box center [424, 385] width 849 height 988
copy ul "Lead GA4 setup, auditing, and enhancement for large multi-brand clients Impleme…"
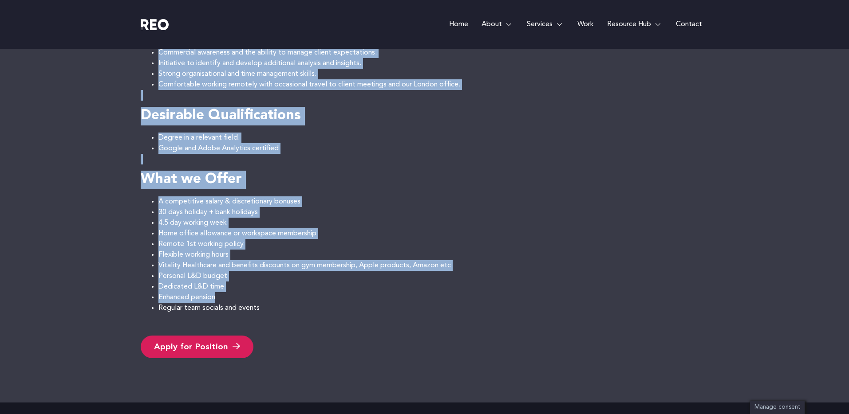
scroll to position [776, 0]
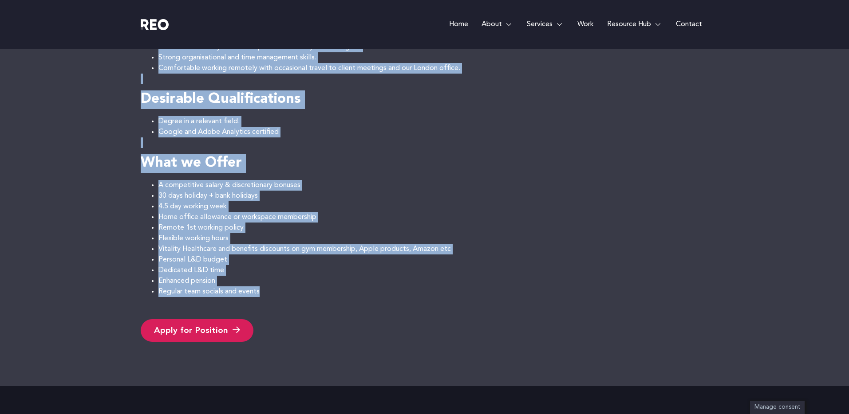
drag, startPoint x: 141, startPoint y: 224, endPoint x: 322, endPoint y: 299, distance: 196.2
copy div "About the job Senior Google Analytics & Data Consultant REO is a leading UK bas…"
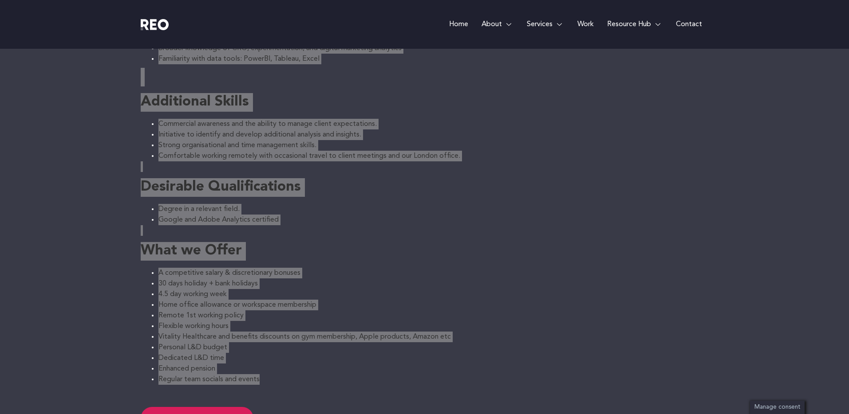
scroll to position [685, 0]
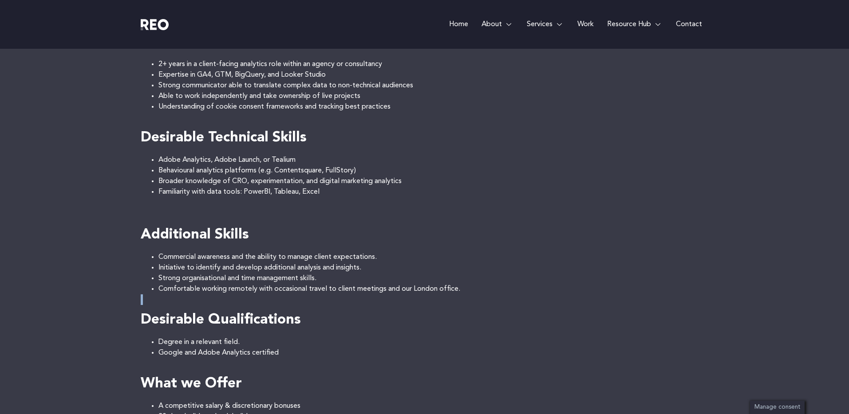
scroll to position [420, 0]
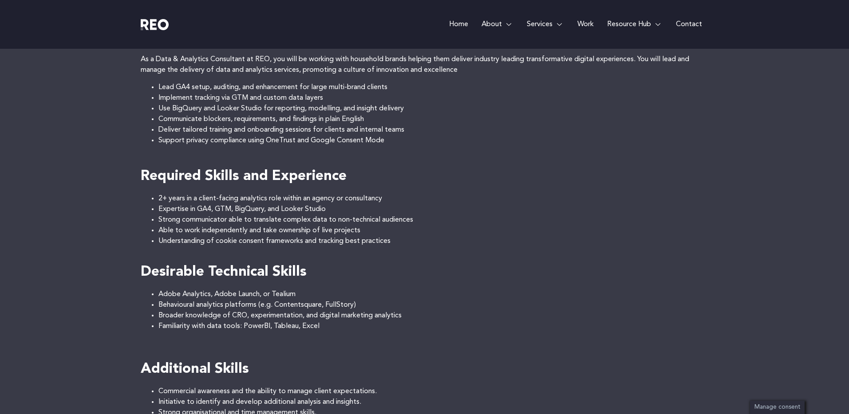
click at [170, 213] on li "Expertise in GA4, GTM, BigQuery, and Looker Studio" at bounding box center [433, 209] width 550 height 11
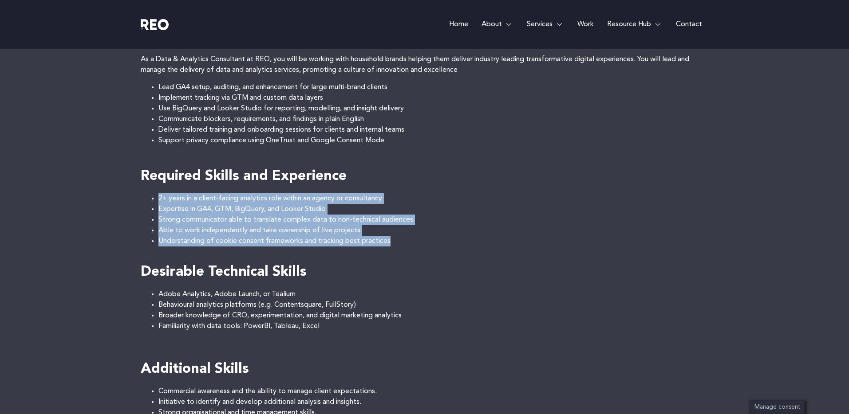
drag, startPoint x: 216, startPoint y: 224, endPoint x: 88, endPoint y: 199, distance: 130.6
click at [88, 199] on div "Job Openings Senior Google Analytics & Data Consultant About the job Senior Goo…" at bounding box center [424, 248] width 849 height 988
copy ul "2+ years in a client-facing analytics role within an agency or consultancy Expe…"
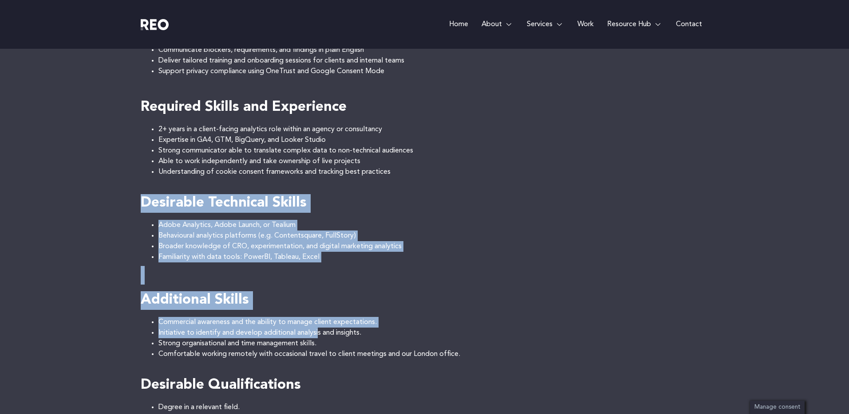
scroll to position [552, 0]
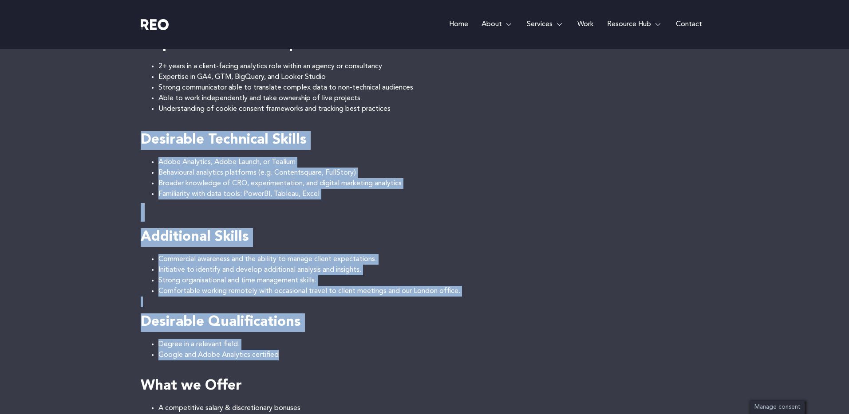
drag, startPoint x: 140, startPoint y: 224, endPoint x: 327, endPoint y: 350, distance: 225.2
click at [327, 350] on div "Senior Google Analytics & Data Consultant REO is a leading UK based customer ex…" at bounding box center [425, 113] width 568 height 813
copy div "Desirable Technical Skills Adobe Analytics, Adobe Launch, or Tealium Behavioura…"
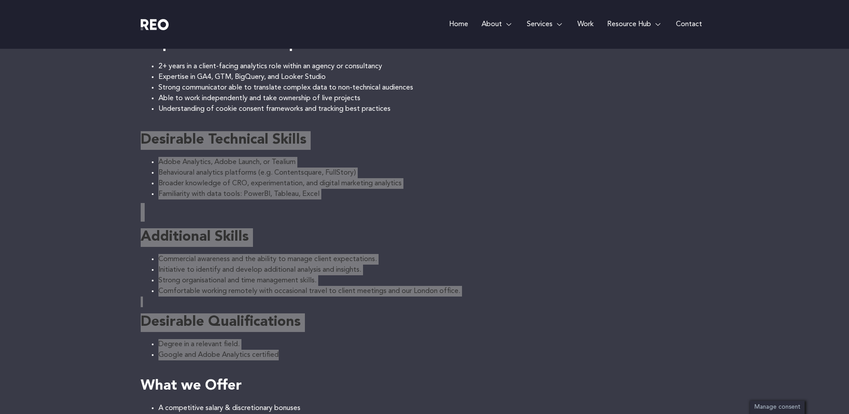
scroll to position [0, 0]
